Goal: Manage account settings

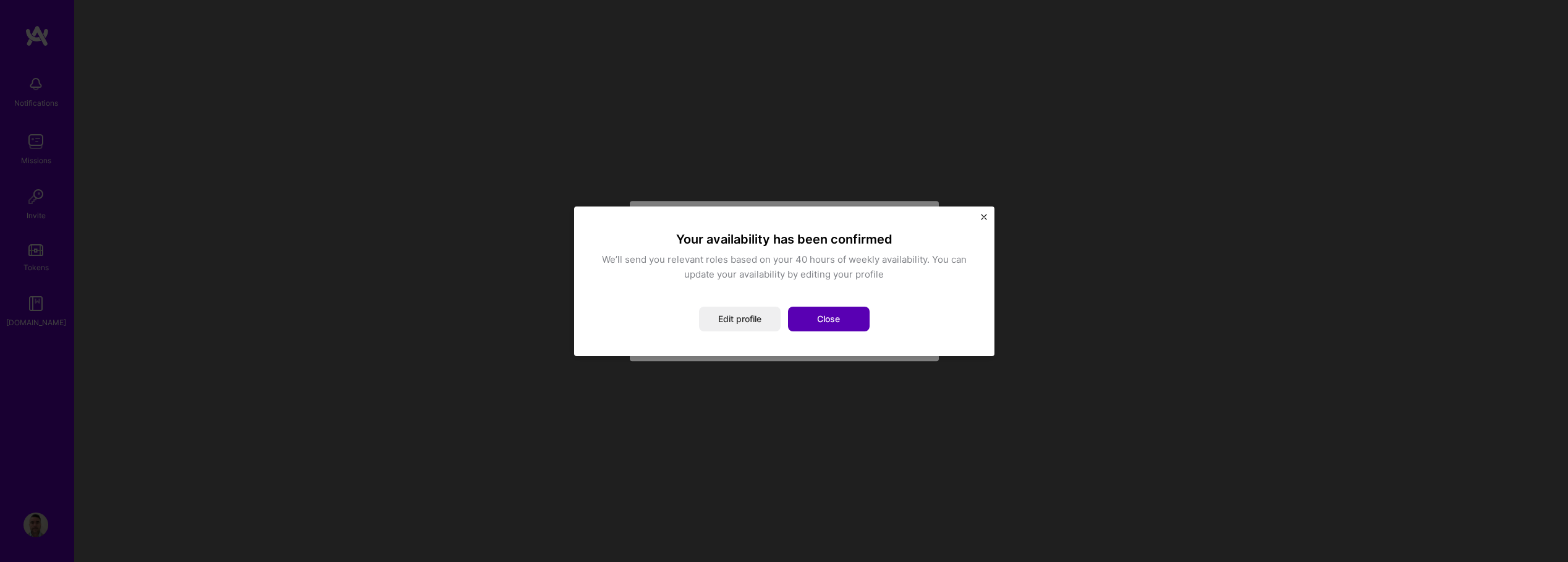
click at [821, 319] on button "Close" at bounding box center [828, 319] width 81 height 25
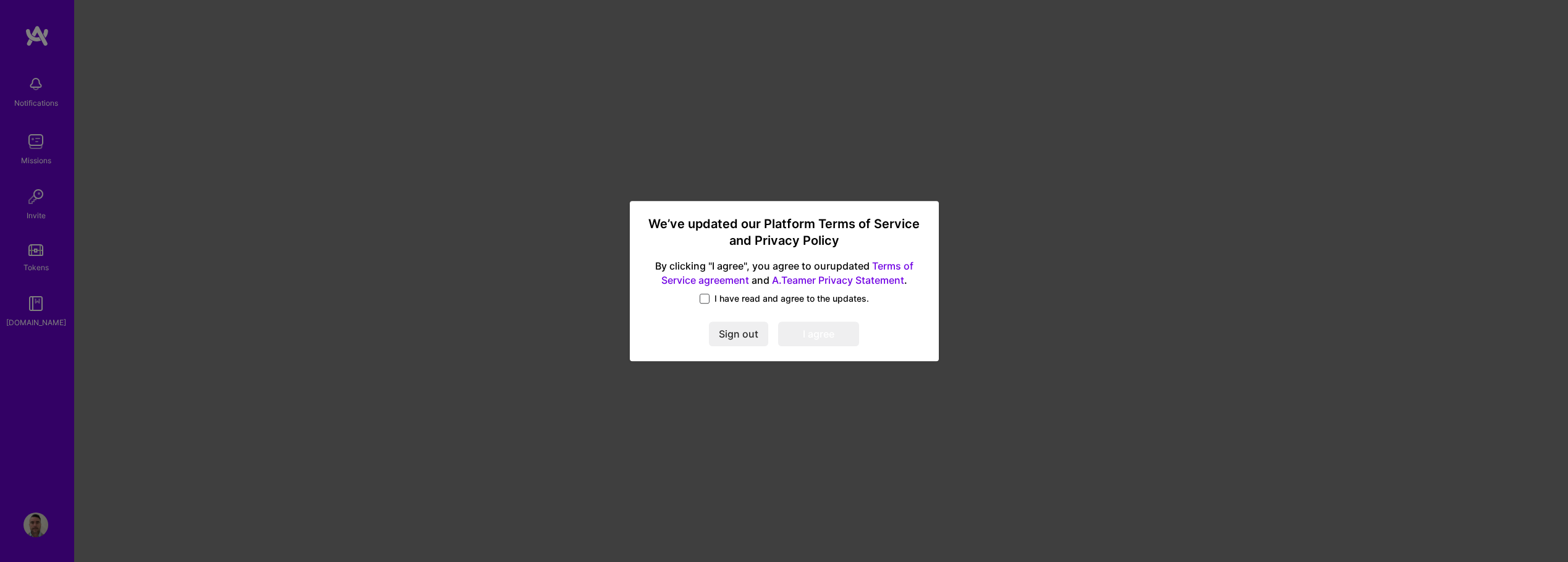
click at [701, 301] on span at bounding box center [705, 298] width 10 height 10
click at [0, 0] on input "I have read and agree to the updates." at bounding box center [0, 0] width 0 height 0
click at [814, 338] on button "I agree" at bounding box center [819, 335] width 81 height 25
